Goal: Task Accomplishment & Management: Manage account settings

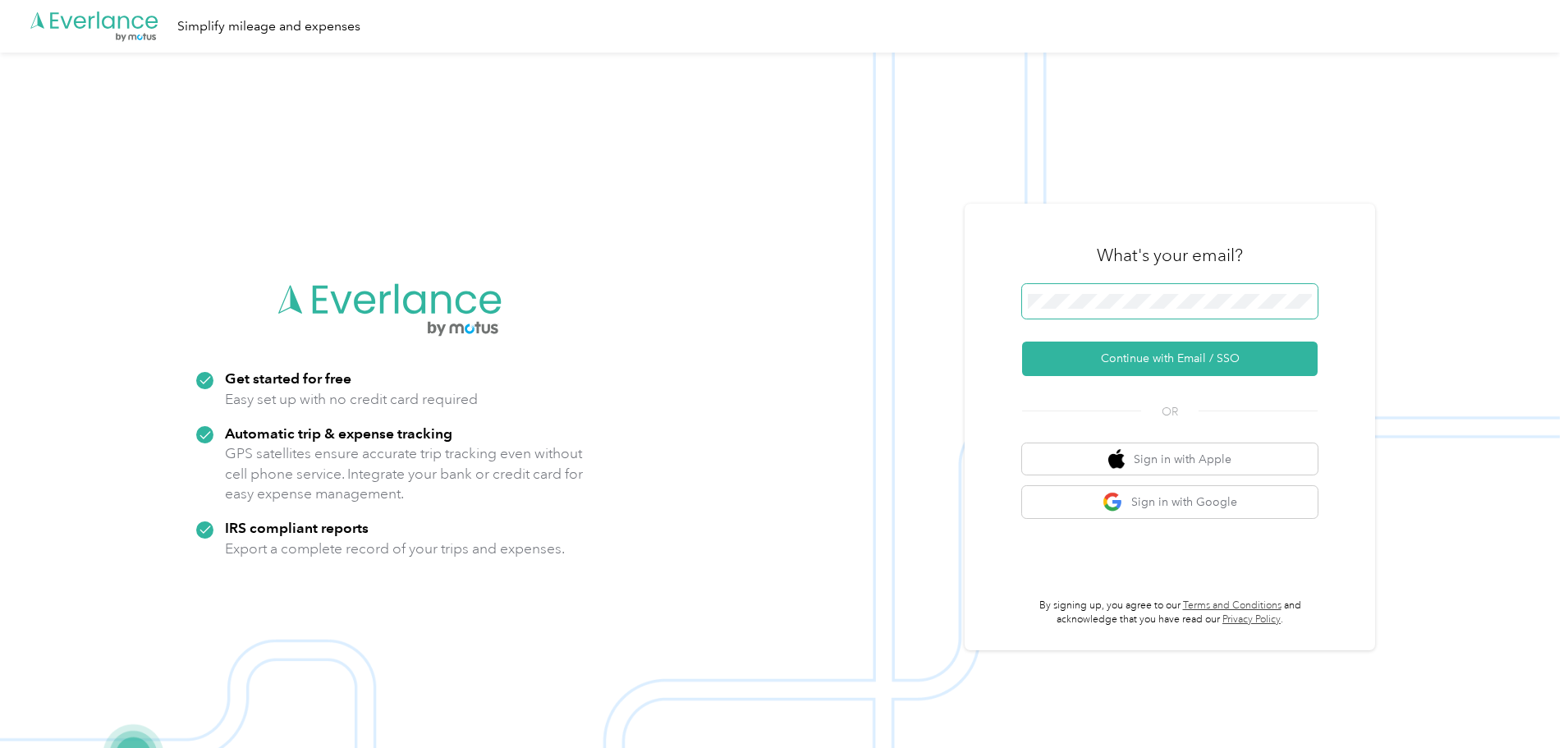
click at [1134, 290] on span at bounding box center [1171, 302] width 296 height 34
click at [1195, 366] on button "Continue with Email / SSO" at bounding box center [1171, 359] width 296 height 34
click at [1199, 354] on button "Continue with Email / SSO" at bounding box center [1171, 359] width 296 height 34
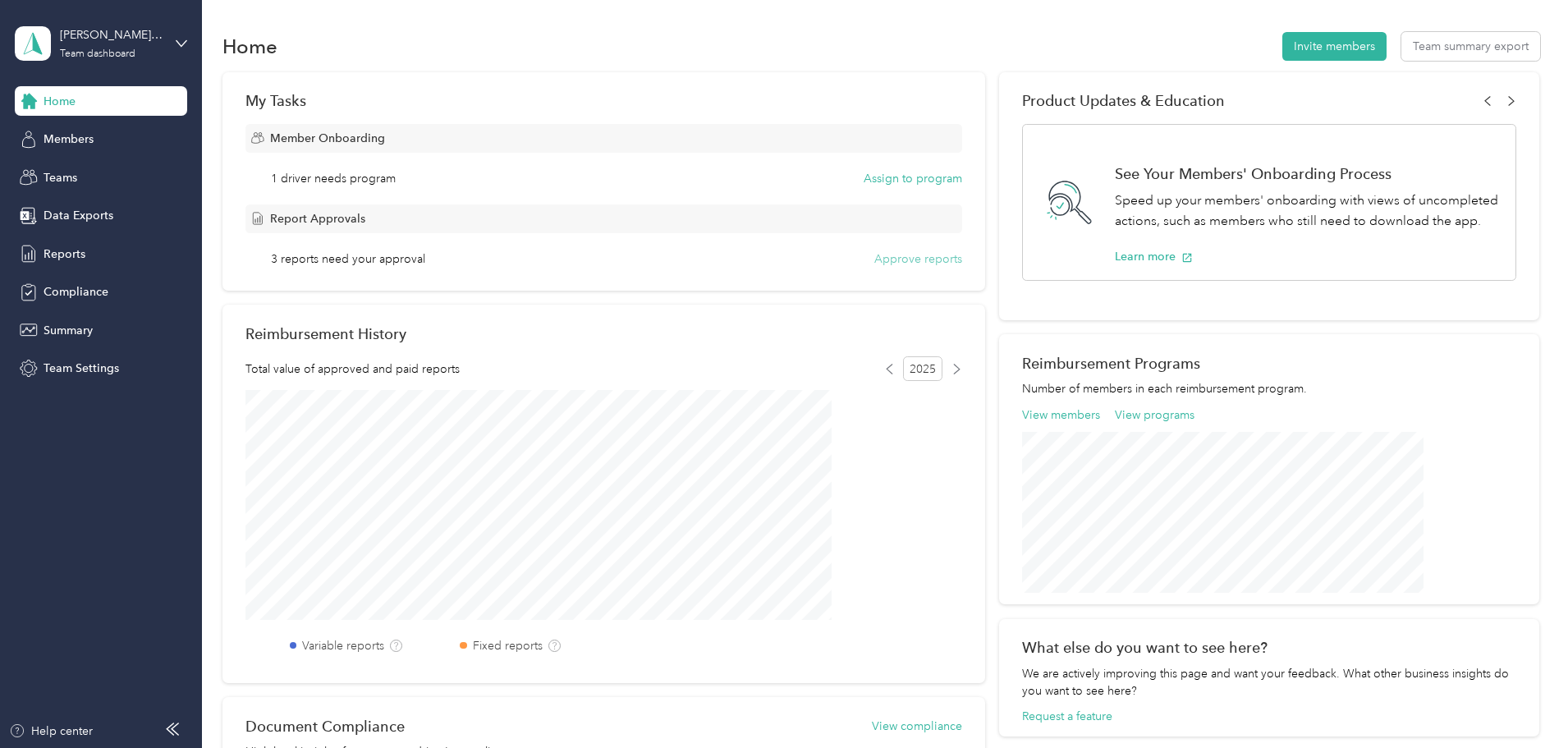
click at [888, 255] on button "Approve reports" at bounding box center [919, 259] width 88 height 17
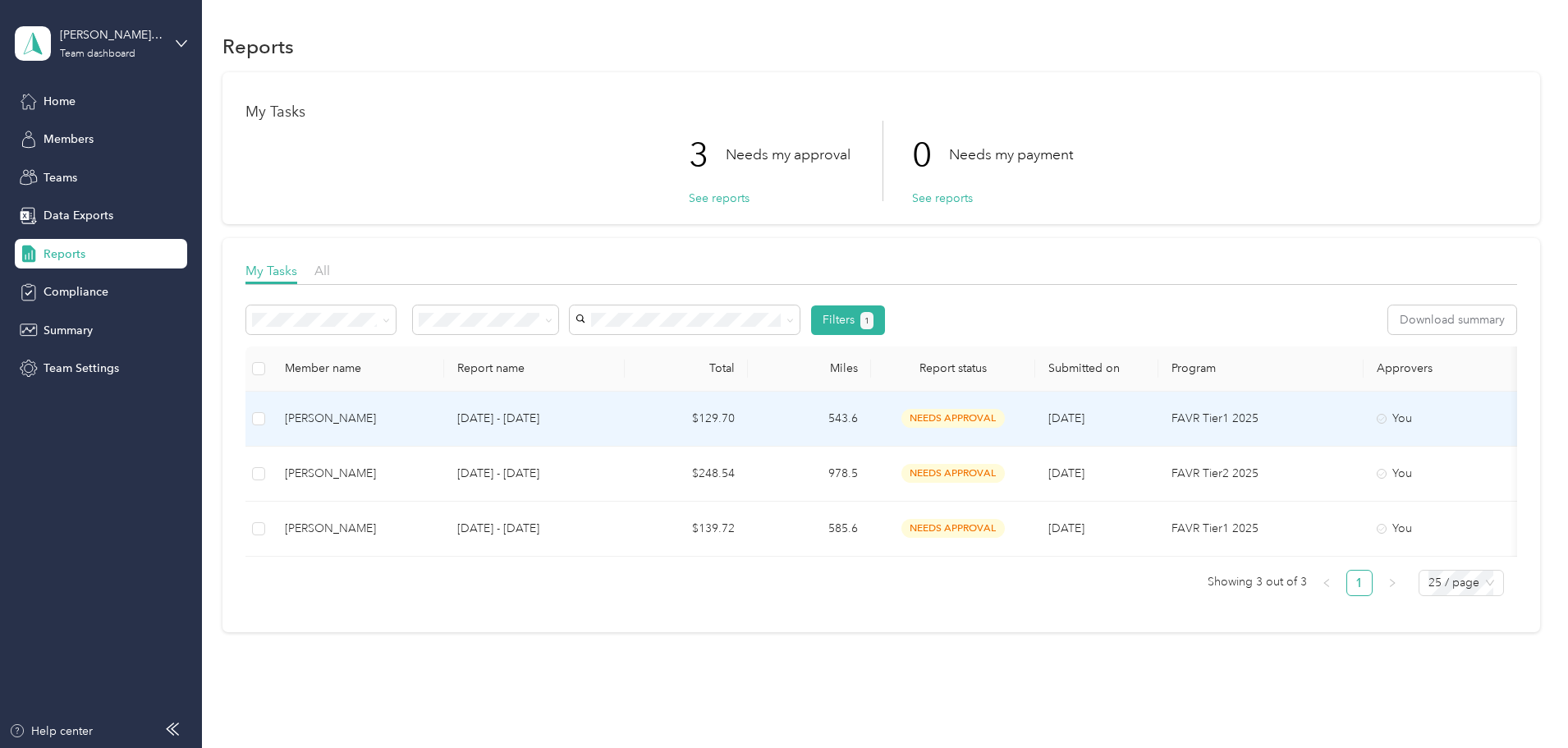
click at [414, 416] on div "[PERSON_NAME]" at bounding box center [357, 418] width 146 height 18
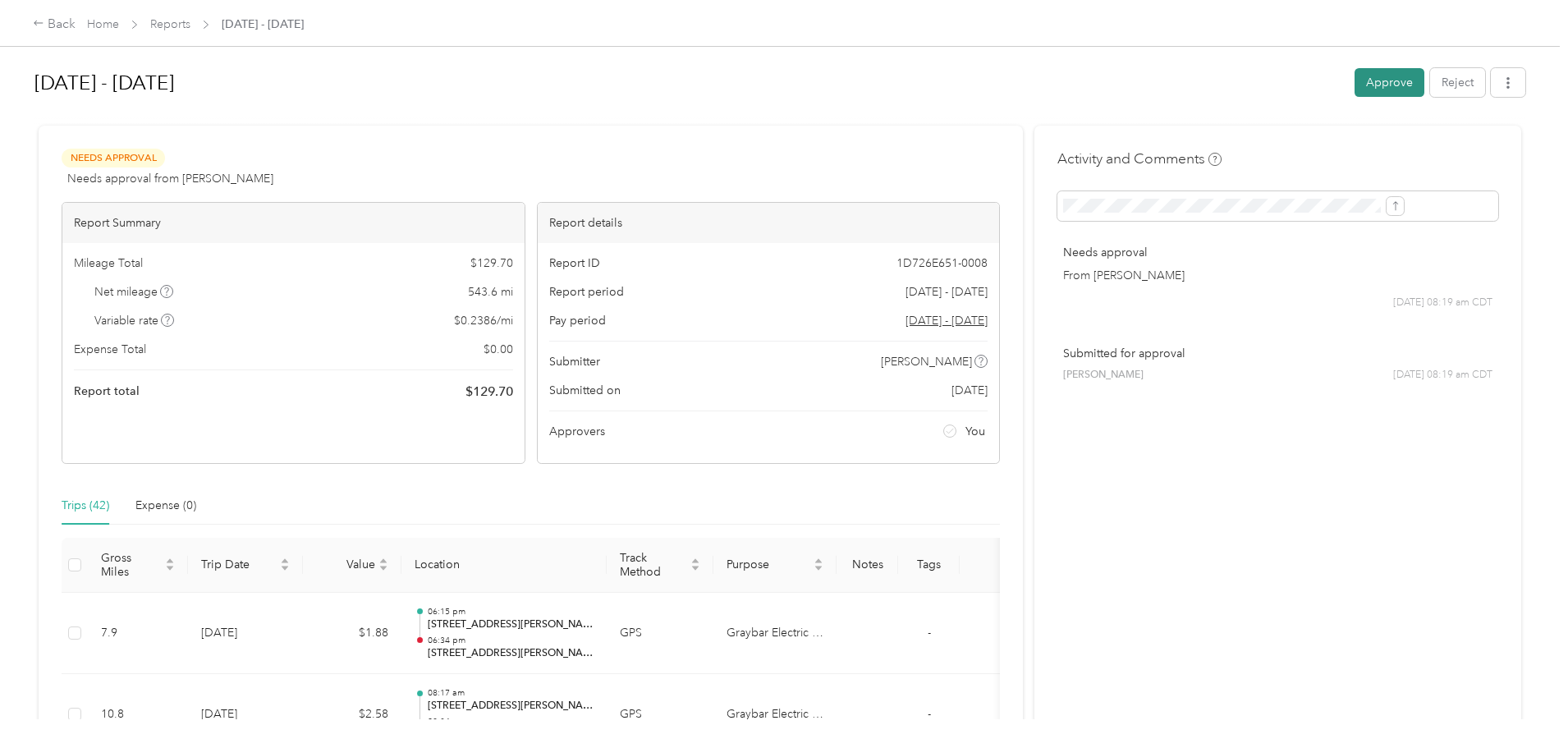
click at [1355, 83] on button "Approve" at bounding box center [1389, 82] width 70 height 29
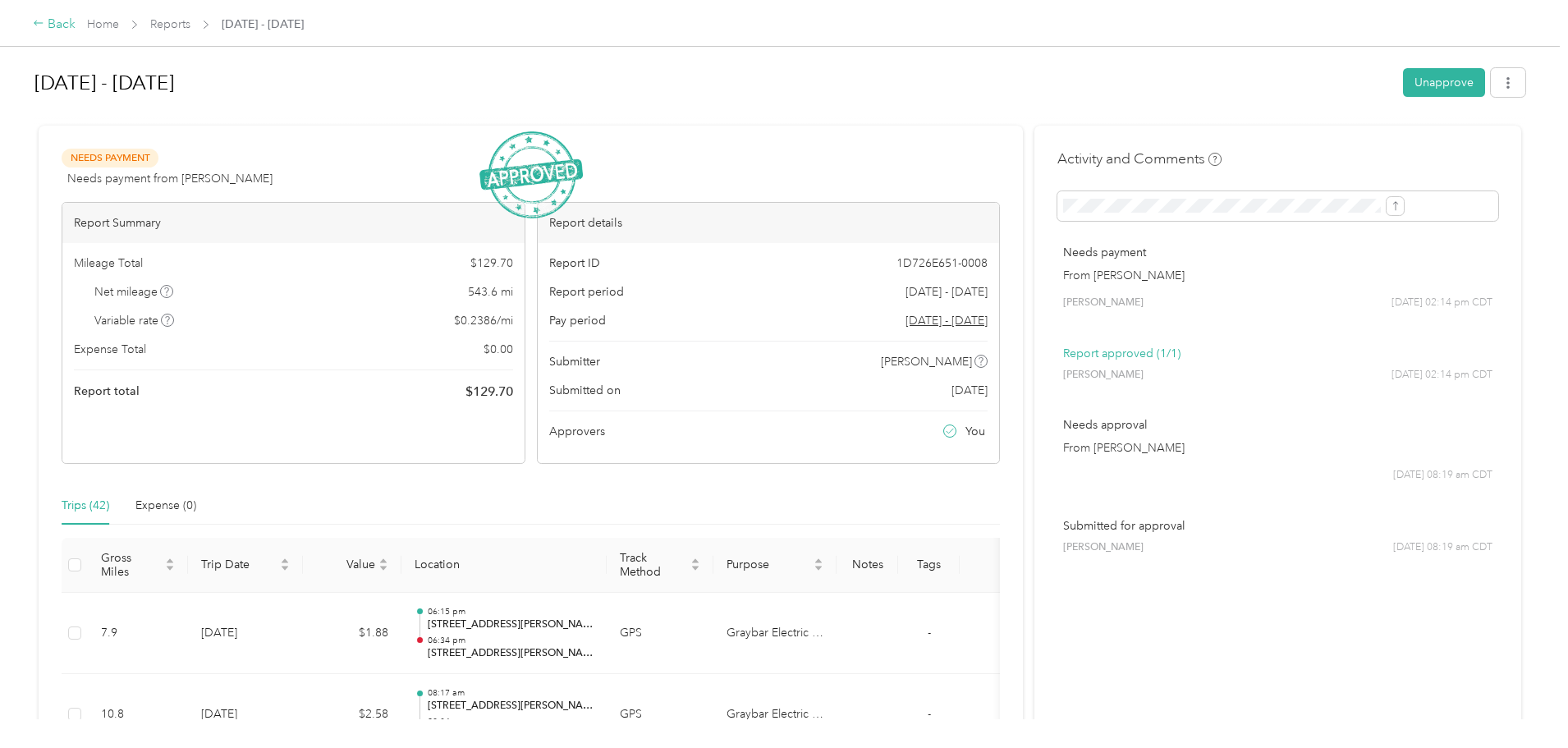
click at [75, 28] on div "Back" at bounding box center [53, 24] width 43 height 20
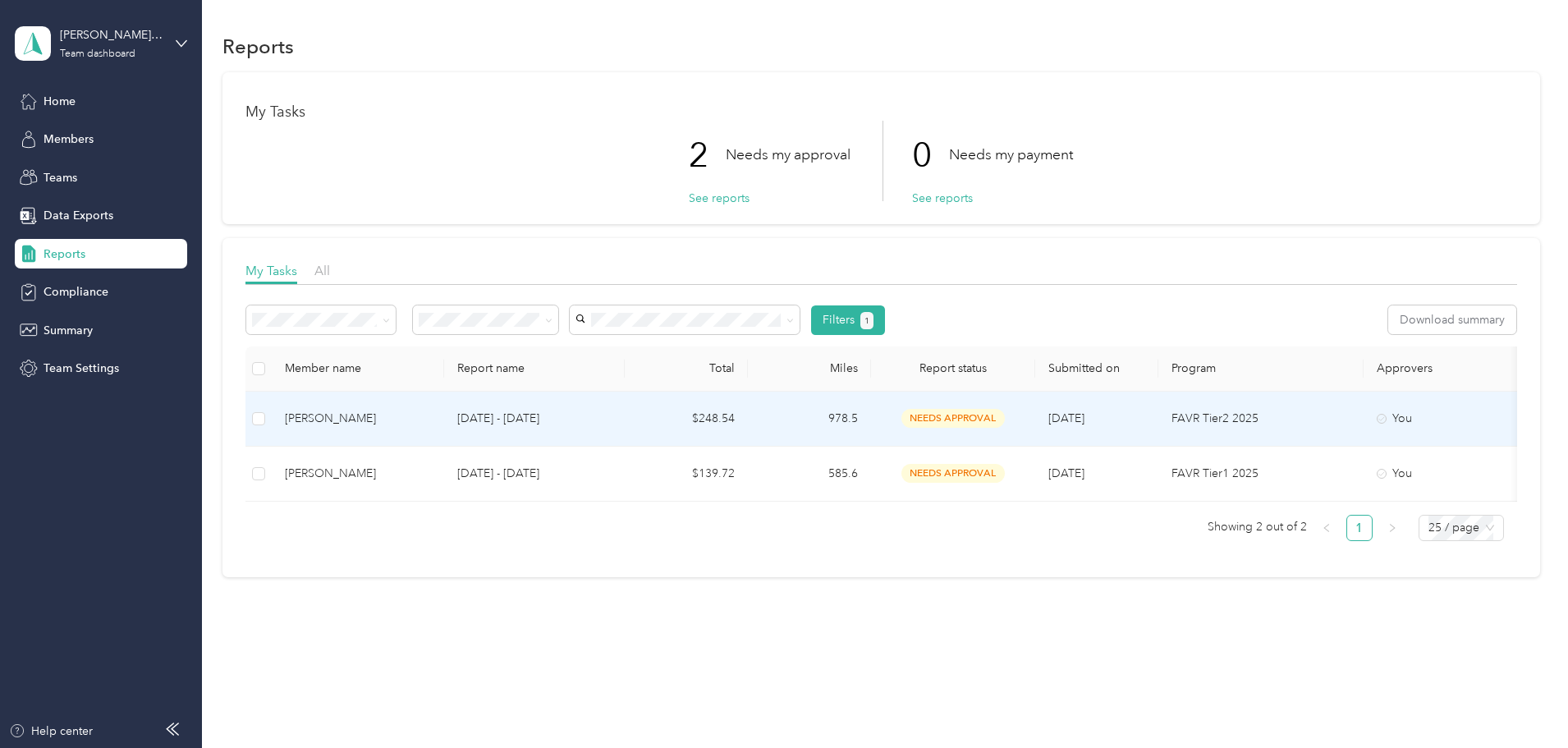
click at [431, 425] on div "[PERSON_NAME]" at bounding box center [357, 418] width 146 height 18
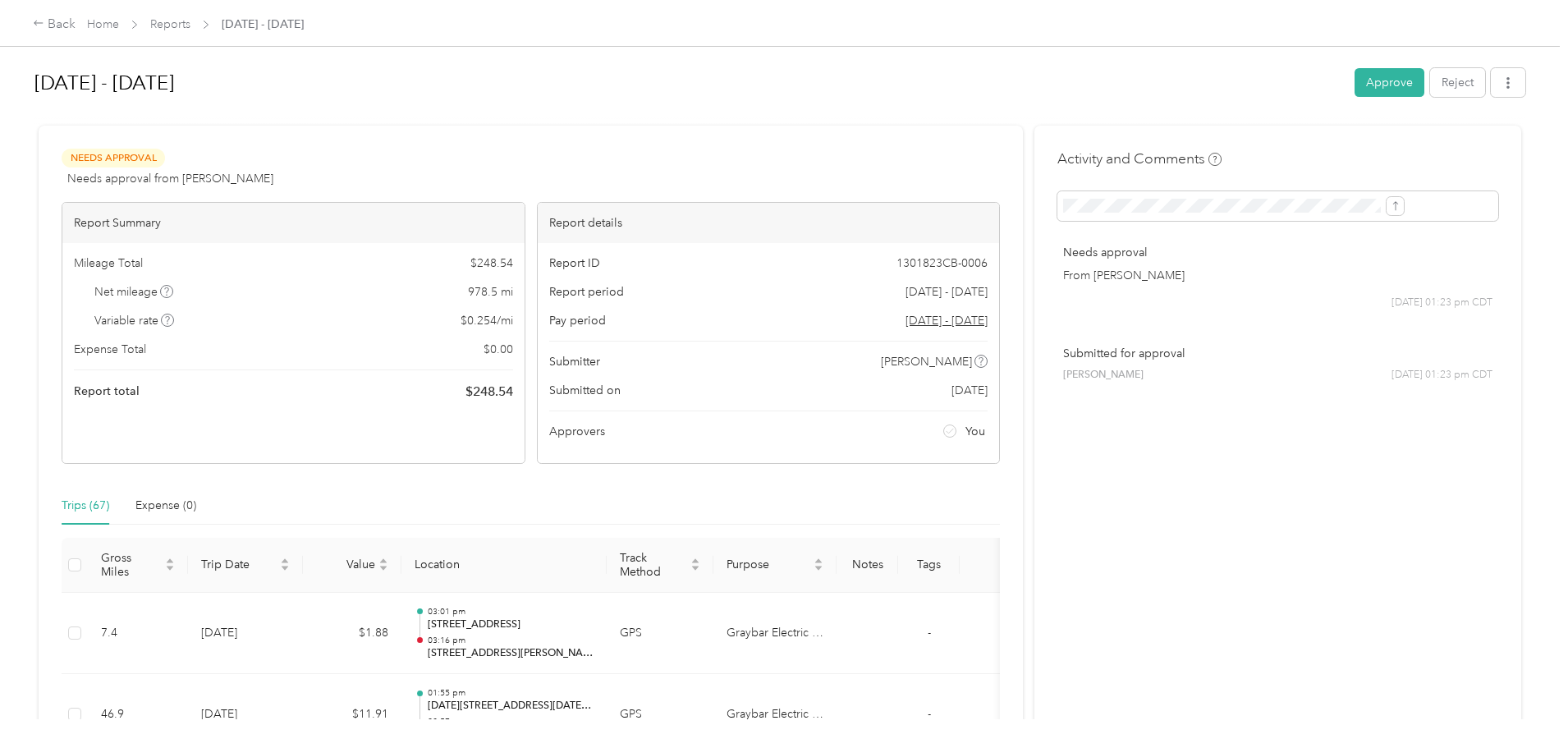
click at [1355, 79] on button "Approve" at bounding box center [1389, 82] width 70 height 29
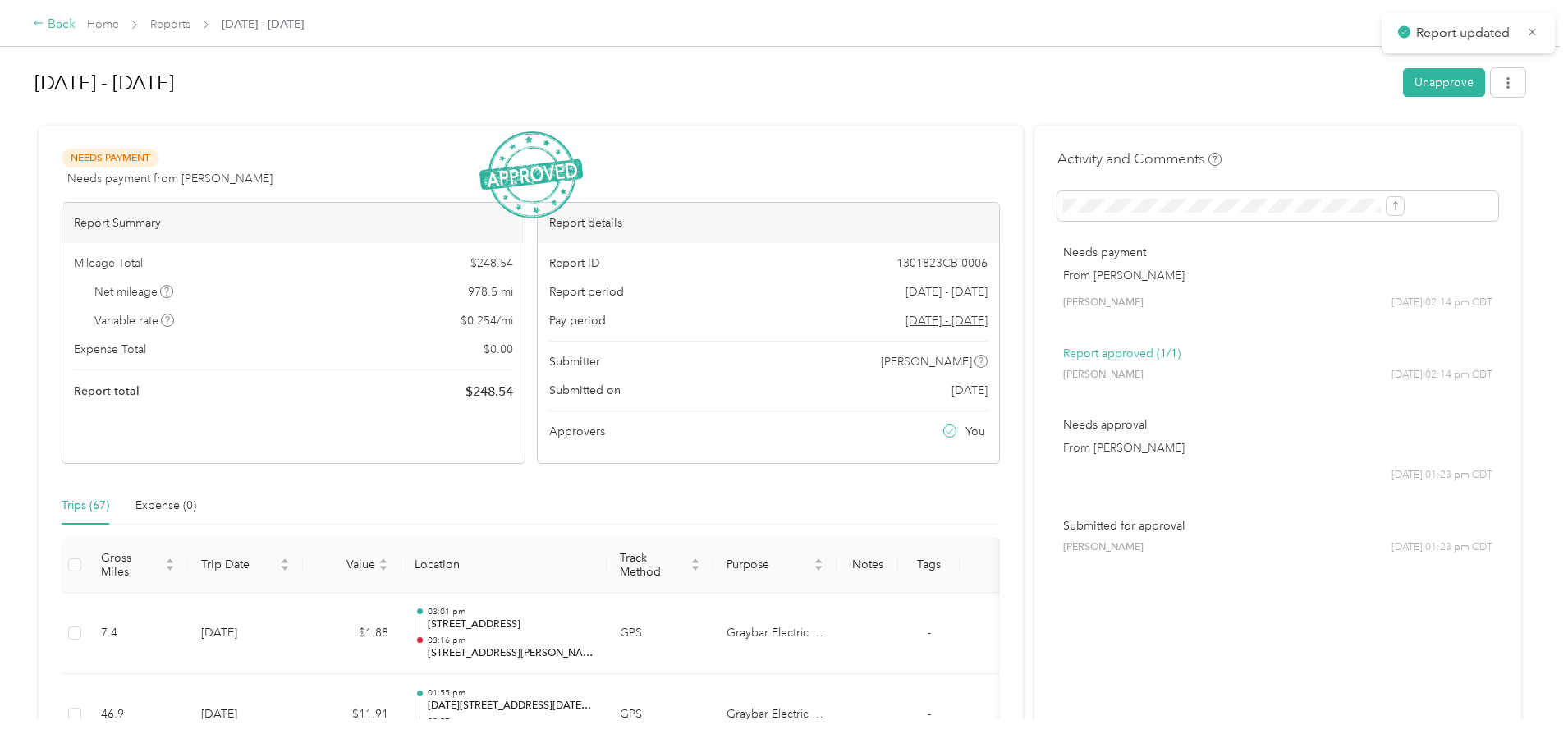
click at [75, 24] on div "Back" at bounding box center [53, 24] width 43 height 20
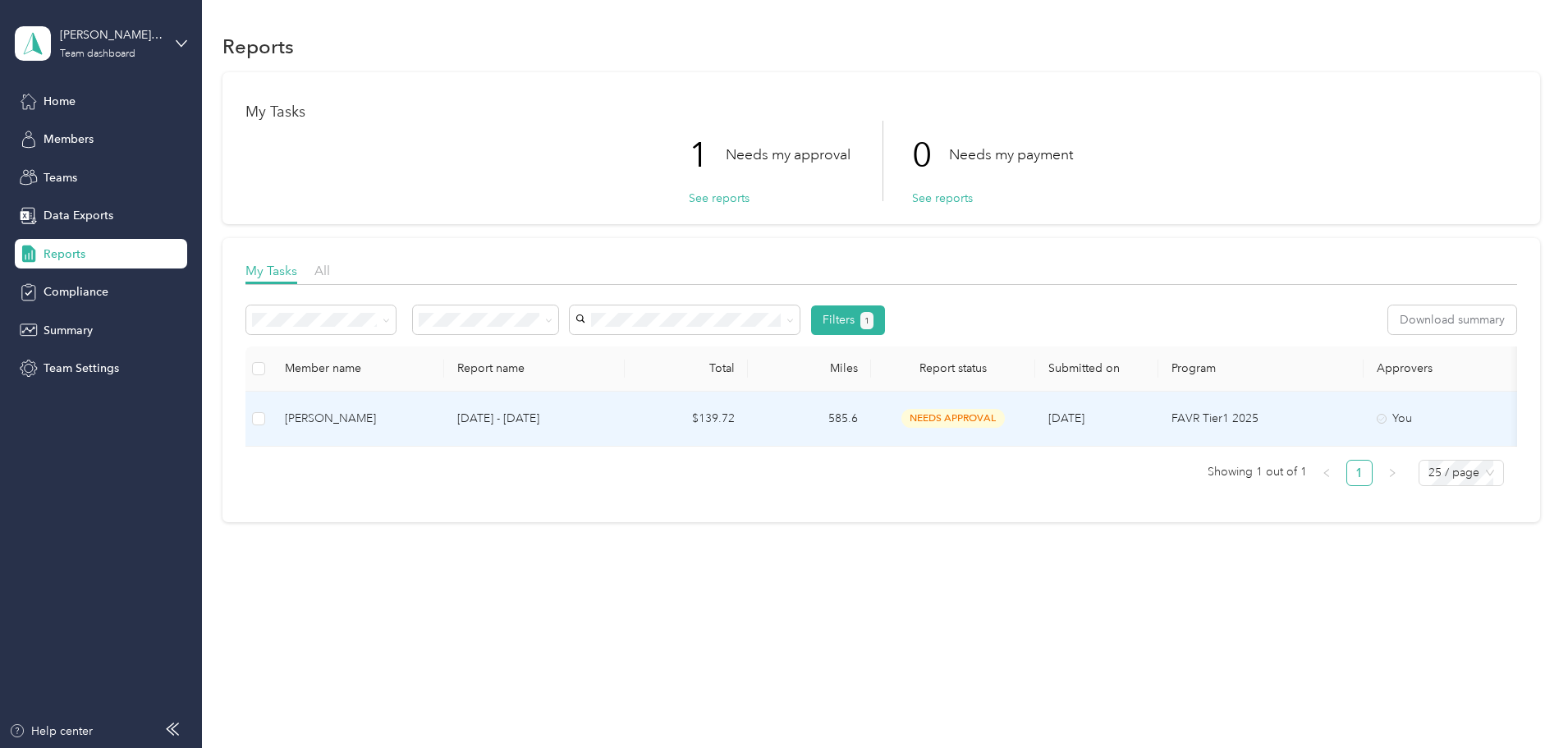
click at [431, 417] on div "[PERSON_NAME]" at bounding box center [357, 418] width 146 height 18
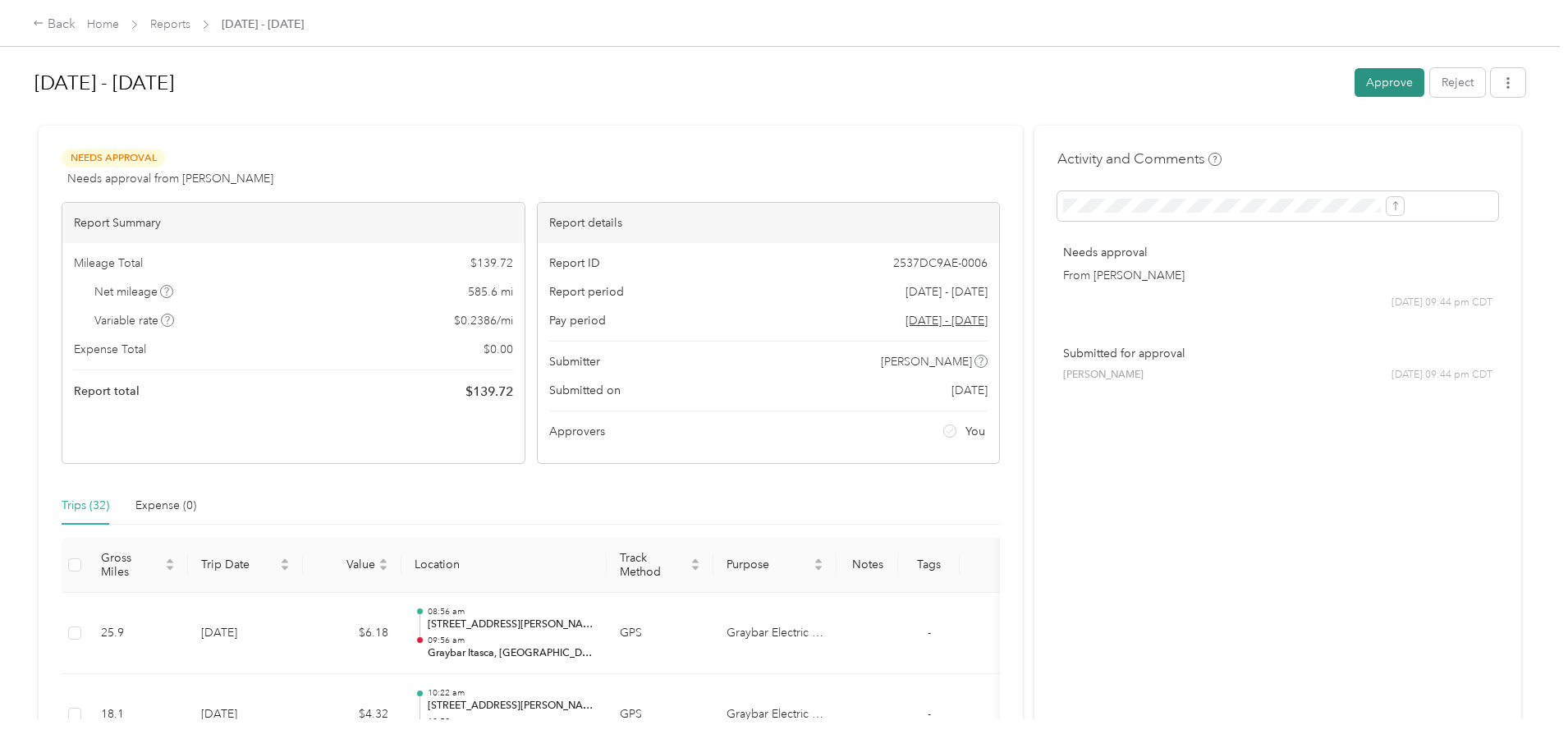
click at [1355, 87] on button "Approve" at bounding box center [1389, 82] width 70 height 29
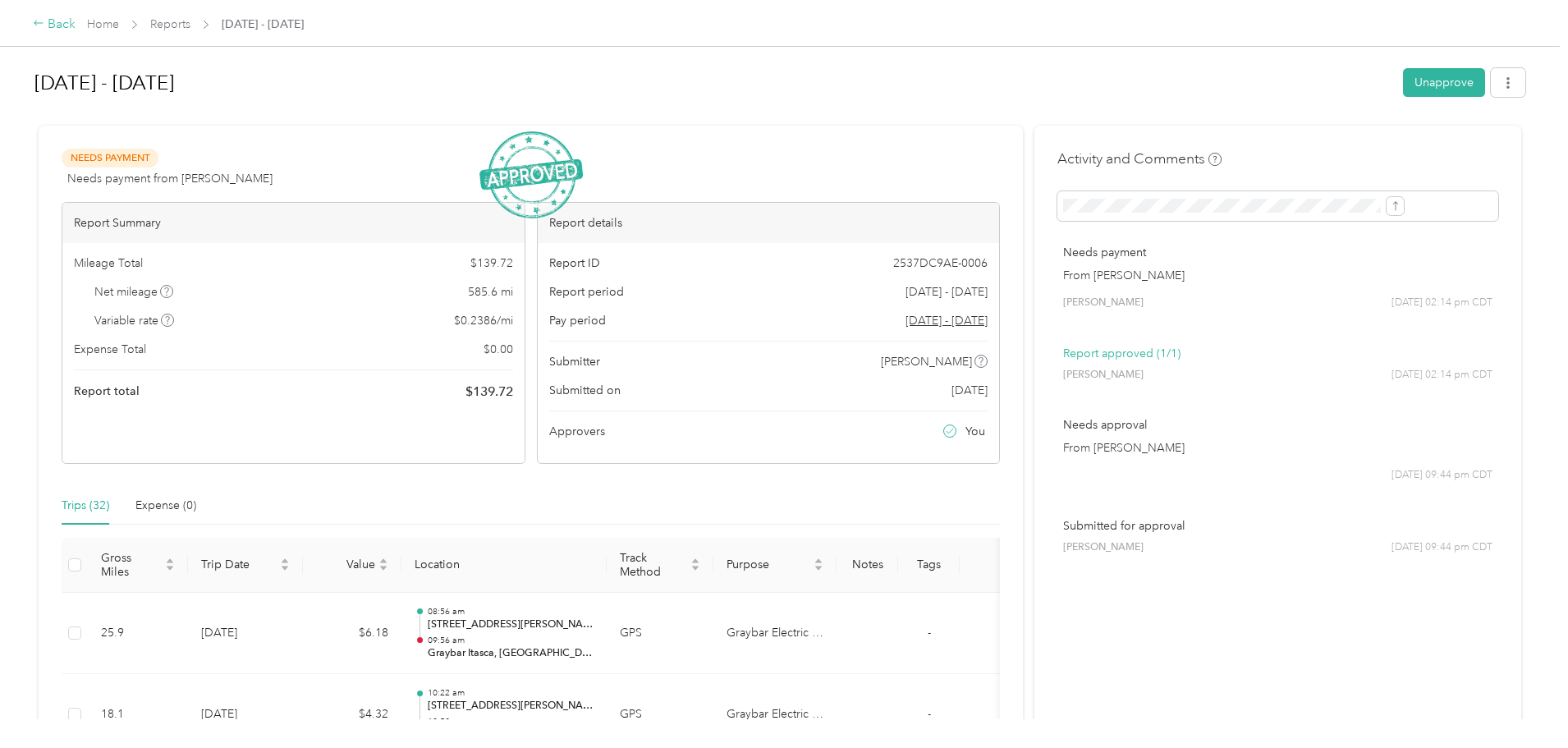
click at [75, 22] on div "Back" at bounding box center [53, 24] width 43 height 20
